Goal: Find specific page/section: Find specific page/section

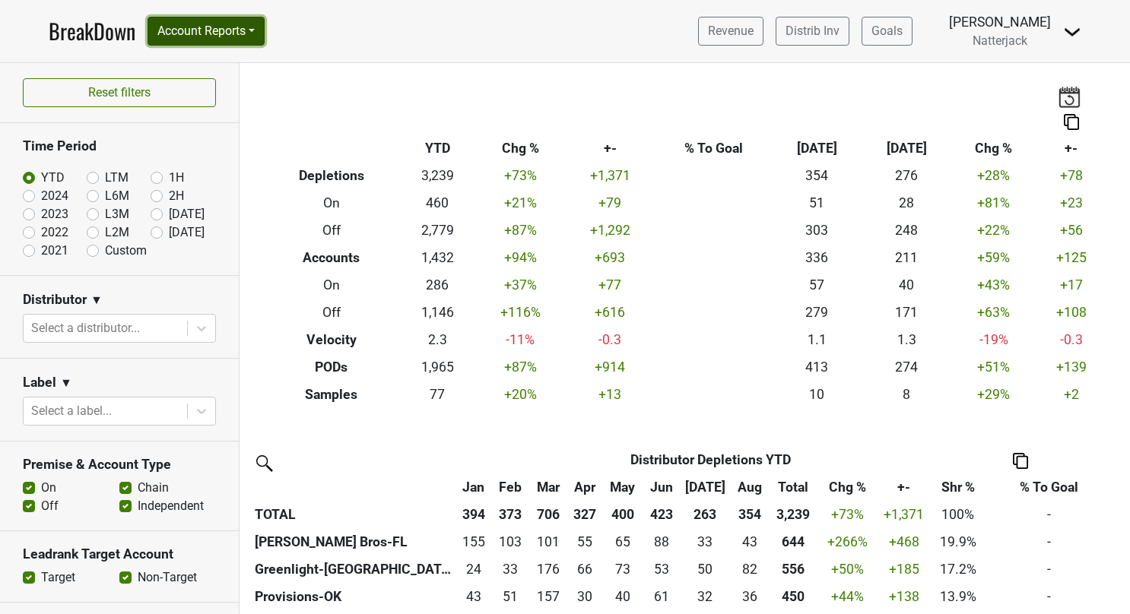
click at [257, 23] on button "Account Reports" at bounding box center [205, 31] width 117 height 29
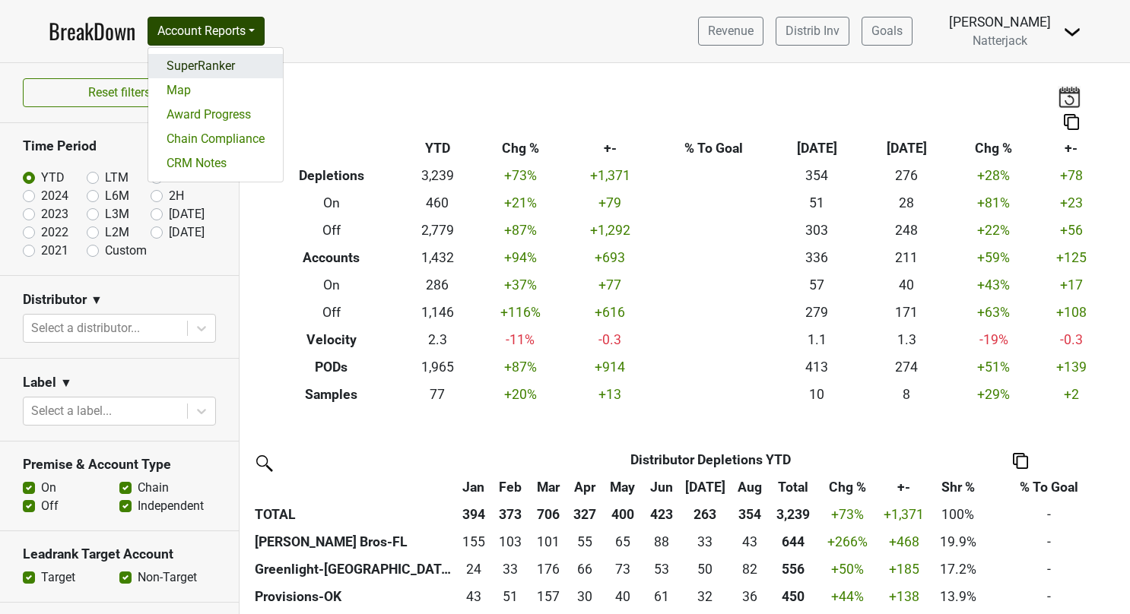
click at [203, 64] on link "SuperRanker" at bounding box center [215, 66] width 135 height 24
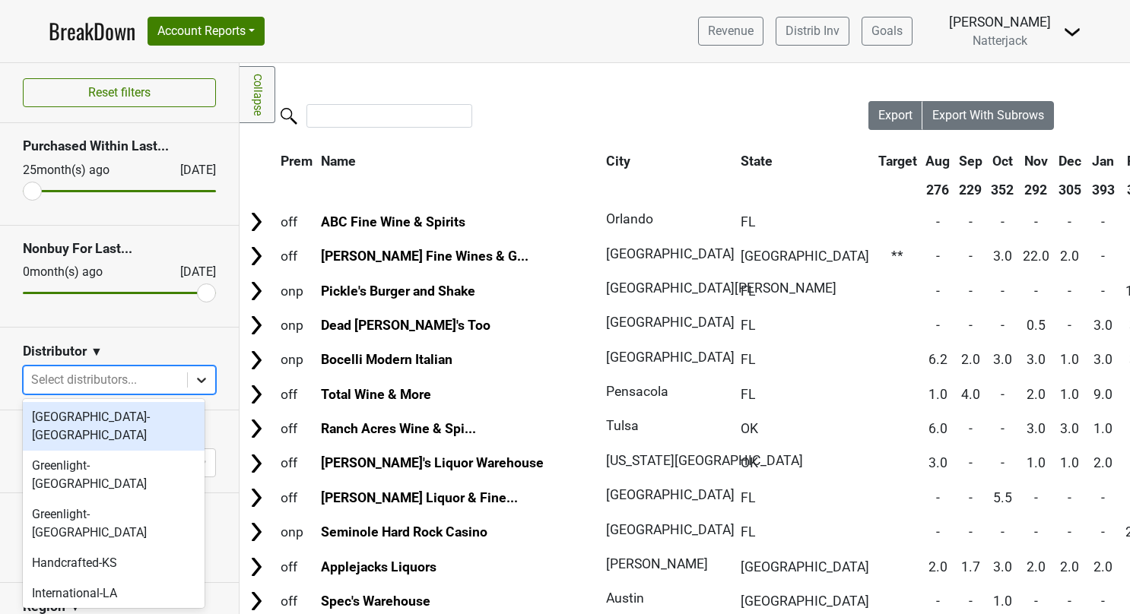
click at [194, 376] on icon at bounding box center [201, 379] width 15 height 15
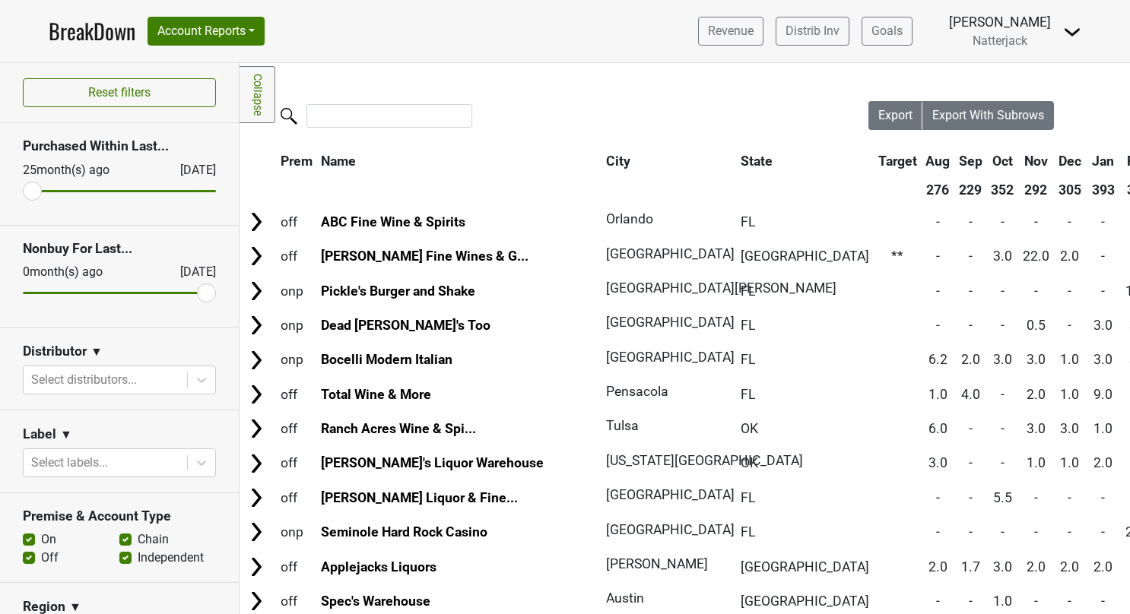
click at [389, 32] on nav "BreakDown Account Reports SuperRanker Map Award Progress Chain Compliance CRM N…" at bounding box center [564, 31] width 1057 height 62
